Goal: Task Accomplishment & Management: Manage account settings

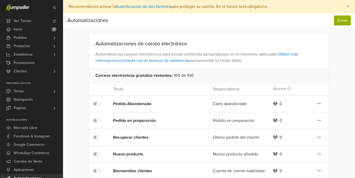
click at [140, 139] on div "Recuperar clientes" at bounding box center [153, 137] width 80 height 6
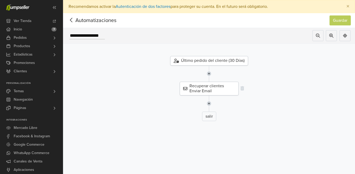
click at [209, 87] on div "Recuperar clientes Enviar Email" at bounding box center [209, 89] width 59 height 14
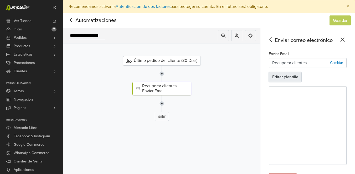
click at [295, 81] on button "Editar plantilla" at bounding box center [285, 77] width 33 height 10
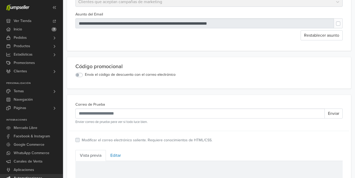
scroll to position [80, 0]
click at [85, 75] on label "Envía el código de descuento con el correo electrónico" at bounding box center [130, 75] width 91 height 6
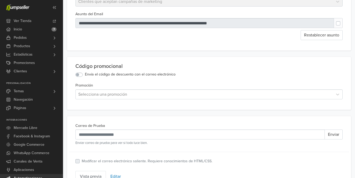
click at [93, 97] on div at bounding box center [204, 94] width 252 height 7
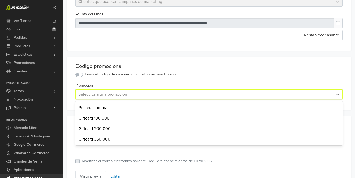
click at [94, 95] on div at bounding box center [204, 94] width 252 height 7
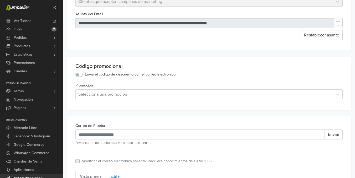
click at [119, 97] on div at bounding box center [204, 94] width 252 height 7
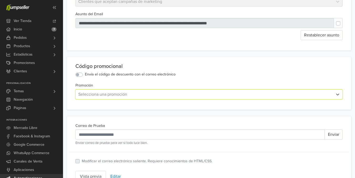
click at [134, 90] on div "Selecciona una promoción" at bounding box center [204, 94] width 257 height 9
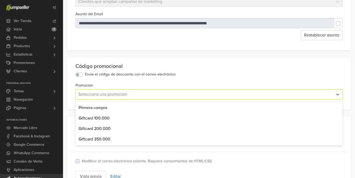
click at [79, 51] on div "**********" at bounding box center [209, 3] width 284 height 96
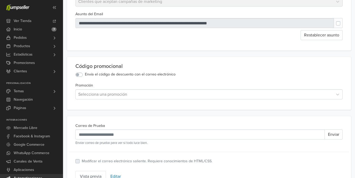
scroll to position [0, 0]
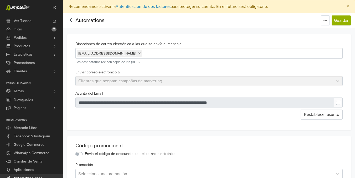
click at [71, 18] on icon at bounding box center [71, 20] width 8 height 7
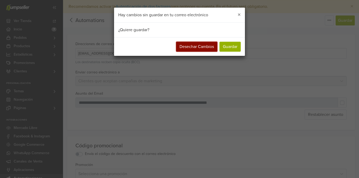
click at [203, 48] on button "Desechar Cambios" at bounding box center [196, 47] width 41 height 10
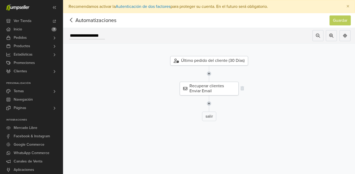
click at [211, 91] on div "Recuperar clientes Enviar Email" at bounding box center [209, 89] width 59 height 14
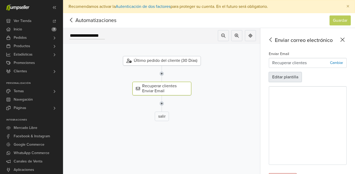
click at [288, 78] on button "Editar plantilla" at bounding box center [285, 77] width 33 height 10
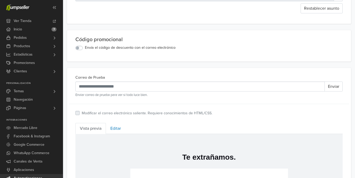
click at [85, 50] on label "Envía el código de descuento con el correo electrónico" at bounding box center [130, 48] width 91 height 6
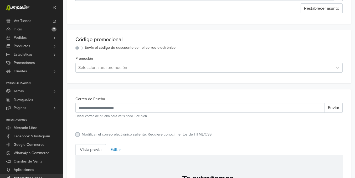
click at [95, 70] on div at bounding box center [204, 67] width 252 height 7
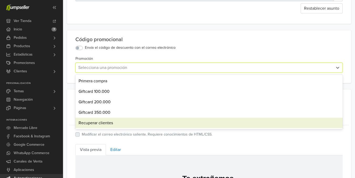
click at [101, 127] on div "Recuperar clientes" at bounding box center [208, 123] width 267 height 11
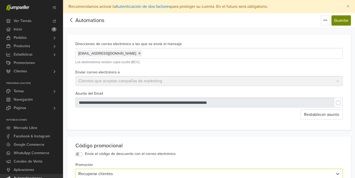
click at [338, 20] on button "Guardar" at bounding box center [340, 20] width 19 height 10
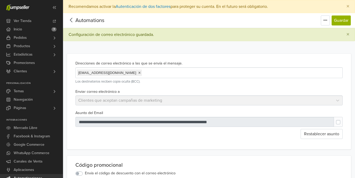
click at [342, 120] on label at bounding box center [342, 120] width 0 height 0
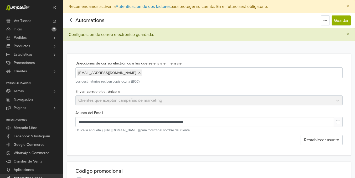
click at [342, 120] on label at bounding box center [342, 120] width 0 height 0
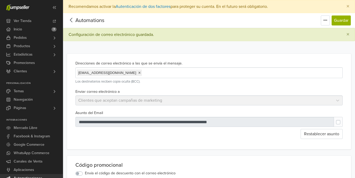
click at [342, 120] on label at bounding box center [342, 120] width 0 height 0
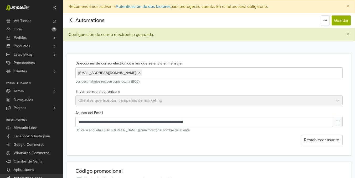
click at [342, 120] on label at bounding box center [342, 120] width 0 height 0
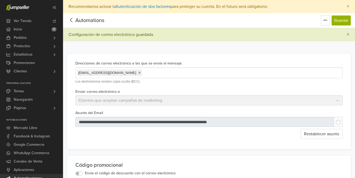
click at [342, 120] on label at bounding box center [342, 120] width 0 height 0
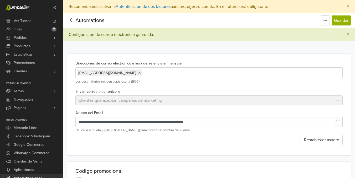
click at [342, 120] on label at bounding box center [342, 120] width 0 height 0
type input "**********"
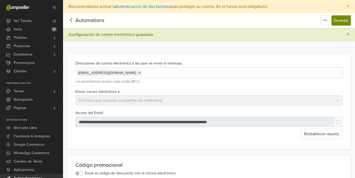
click at [337, 23] on button "Guardar" at bounding box center [340, 20] width 19 height 10
click at [33, 92] on link "Temas" at bounding box center [31, 91] width 63 height 8
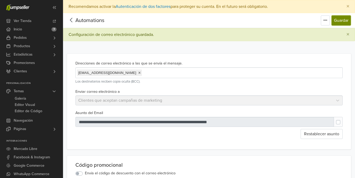
click at [340, 21] on button "Guardar" at bounding box center [340, 20] width 19 height 10
click at [71, 20] on icon at bounding box center [71, 20] width 2 height 4
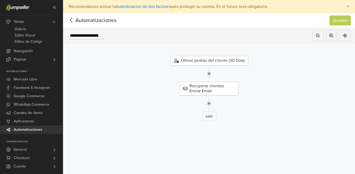
click at [89, 122] on div "Último pedido del cliente (30 Días) Recuperar clientes Enviar Email salir" at bounding box center [209, 105] width 292 height 122
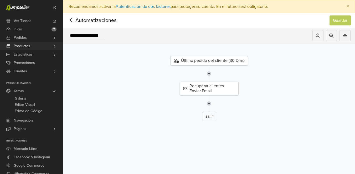
click at [31, 47] on link "Productos" at bounding box center [31, 46] width 63 height 8
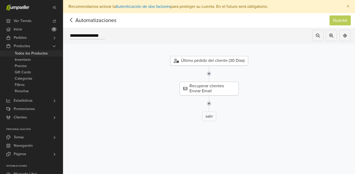
click at [26, 55] on span "Todos los Productos" at bounding box center [31, 53] width 33 height 6
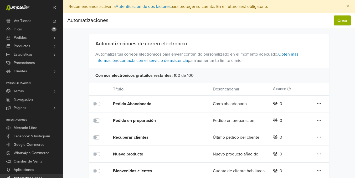
scroll to position [8, 0]
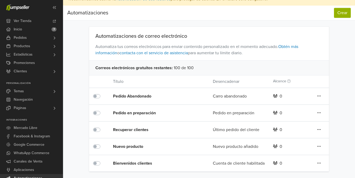
click at [318, 131] on icon at bounding box center [319, 130] width 4 height 4
click at [295, 139] on link "Editar" at bounding box center [299, 140] width 41 height 8
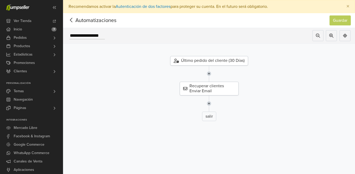
click at [71, 18] on icon at bounding box center [71, 20] width 8 height 7
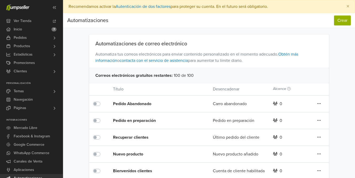
scroll to position [8, 0]
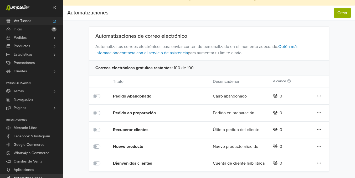
click at [22, 21] on span "Ver Tienda" at bounding box center [23, 21] width 18 height 8
click at [39, 90] on link "Temas" at bounding box center [31, 91] width 63 height 8
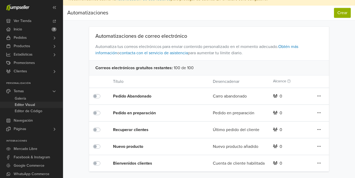
click at [26, 106] on span "Editor Visual" at bounding box center [25, 105] width 20 height 6
